Goal: Entertainment & Leisure: Consume media (video, audio)

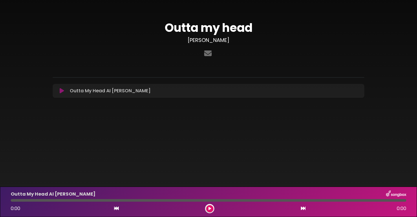
click at [58, 93] on button at bounding box center [61, 91] width 11 height 6
click at [61, 91] on icon at bounding box center [62, 91] width 4 height 6
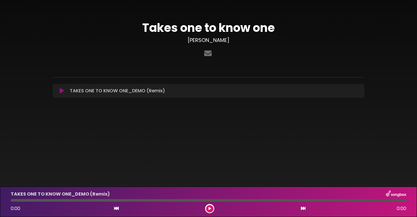
click at [59, 91] on button at bounding box center [61, 91] width 11 height 6
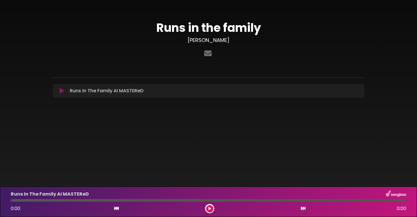
click at [61, 92] on icon at bounding box center [62, 91] width 4 height 6
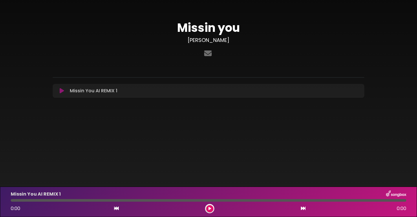
click at [60, 92] on icon at bounding box center [62, 91] width 4 height 6
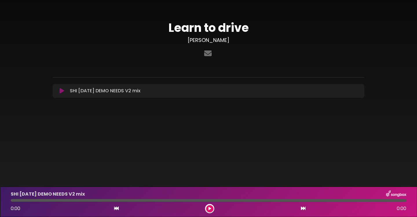
click at [59, 88] on button at bounding box center [61, 91] width 11 height 6
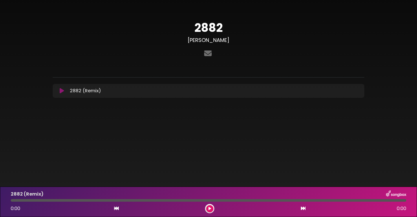
click at [61, 92] on icon at bounding box center [62, 91] width 4 height 6
click at [63, 90] on icon at bounding box center [62, 91] width 4 height 6
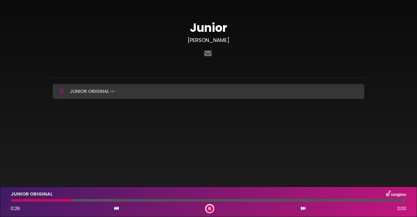
click at [63, 91] on icon at bounding box center [62, 92] width 4 height 6
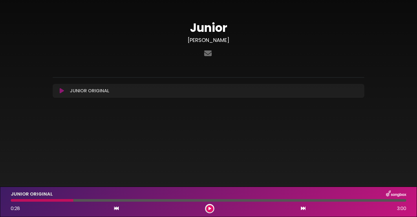
click at [62, 89] on icon at bounding box center [62, 91] width 4 height 6
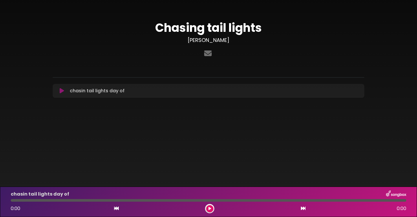
click at [62, 93] on icon at bounding box center [62, 91] width 4 height 6
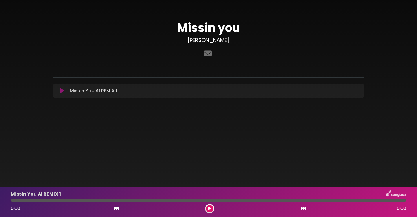
click at [60, 91] on icon at bounding box center [62, 91] width 4 height 6
